Goal: Task Accomplishment & Management: Complete application form

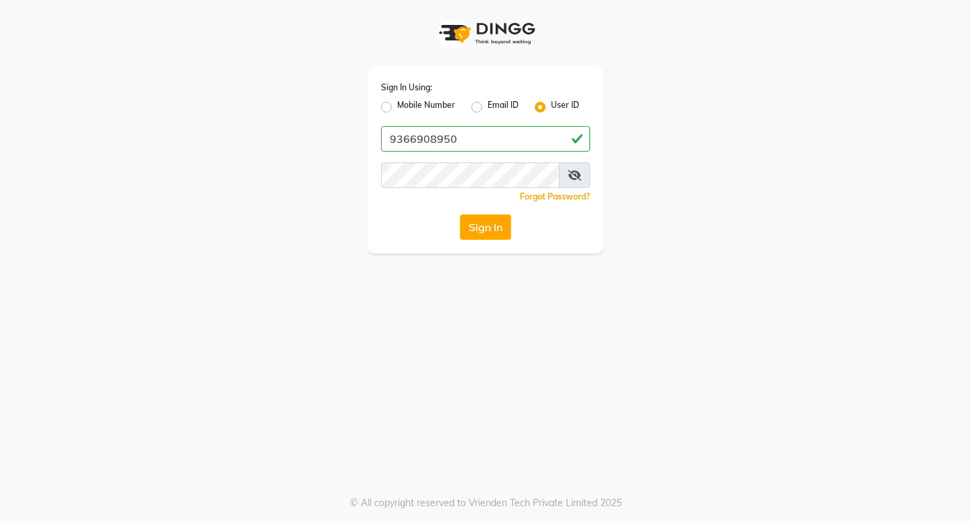
click at [430, 138] on input "9366908950" at bounding box center [485, 139] width 209 height 26
type input "9366908950"
click at [477, 222] on button "Sign In" at bounding box center [485, 227] width 51 height 26
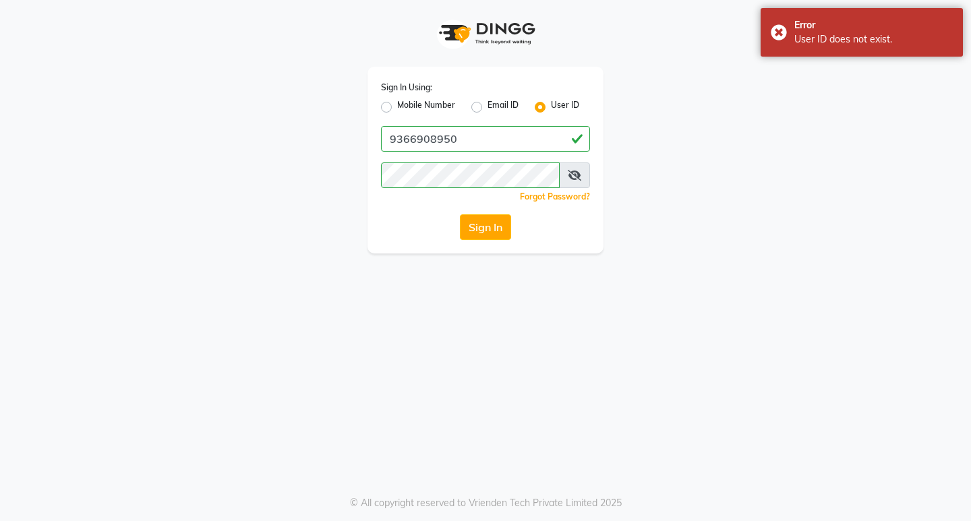
click at [443, 121] on div "Sign In Using: Mobile Number Email ID User ID 9366908950 Remember me Forgot Pas…" at bounding box center [485, 160] width 236 height 187
click at [441, 139] on input "9366908950" at bounding box center [485, 139] width 209 height 26
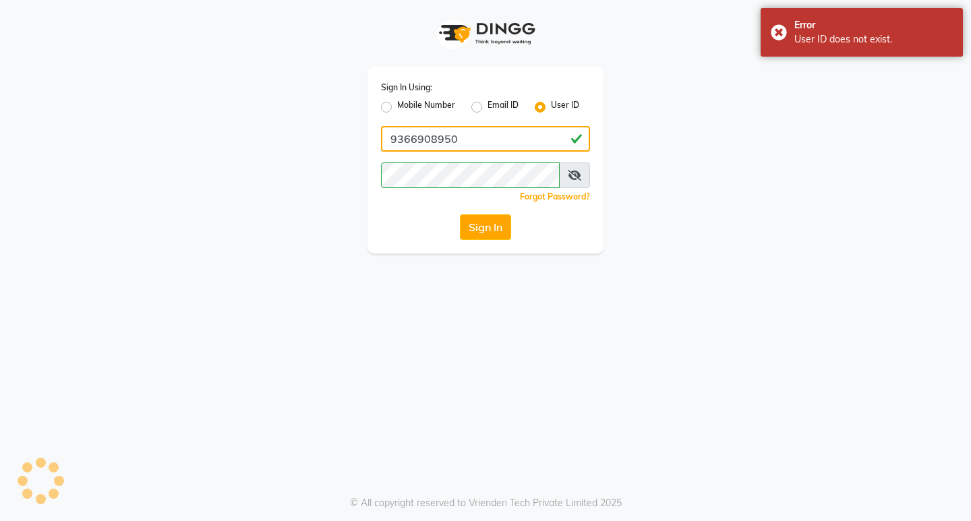
click at [441, 139] on input "9366908950" at bounding box center [485, 139] width 209 height 26
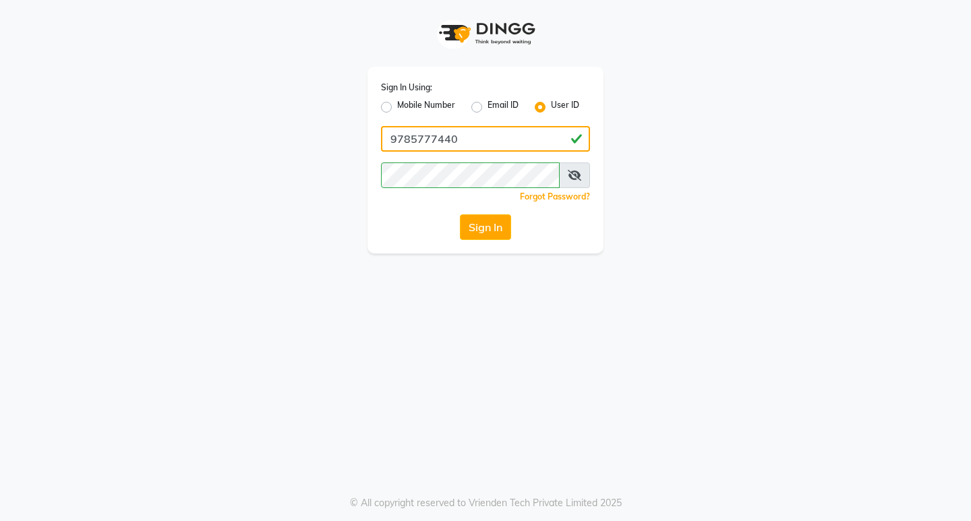
click at [438, 140] on input "9785777440" at bounding box center [485, 139] width 209 height 26
type input "9785777440"
click at [436, 140] on input "9785777440" at bounding box center [485, 139] width 209 height 26
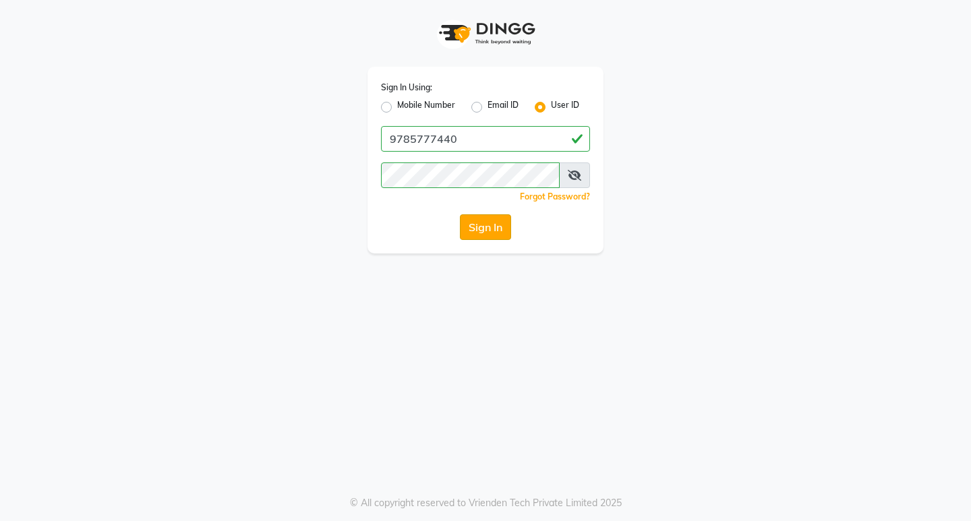
click at [477, 218] on button "Sign In" at bounding box center [485, 227] width 51 height 26
click at [447, 146] on input "9785777440" at bounding box center [485, 139] width 209 height 26
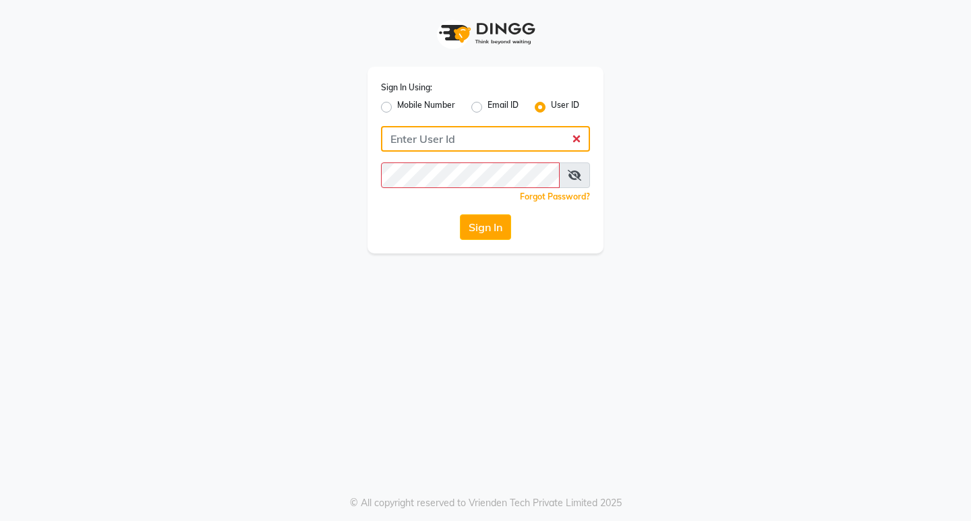
click at [434, 132] on input "Username" at bounding box center [485, 139] width 209 height 26
click at [439, 128] on input "961231849" at bounding box center [485, 139] width 209 height 26
click at [439, 130] on input "961231849" at bounding box center [485, 139] width 209 height 26
type input "961231849"
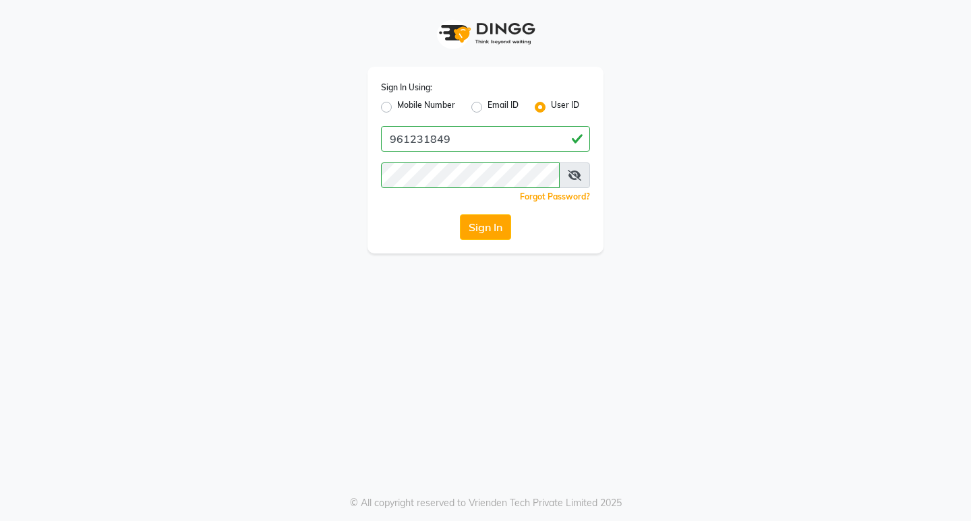
click at [570, 173] on icon at bounding box center [574, 175] width 13 height 11
click at [495, 227] on button "Sign In" at bounding box center [485, 227] width 51 height 26
